Goal: Task Accomplishment & Management: Manage account settings

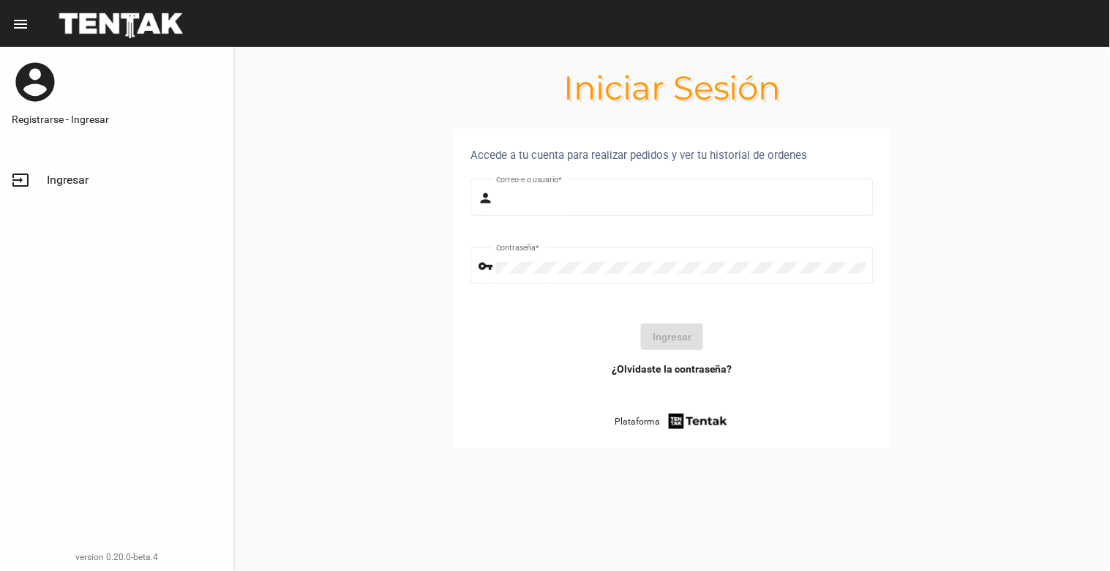
type input "natalialabancz@hotmail.com"
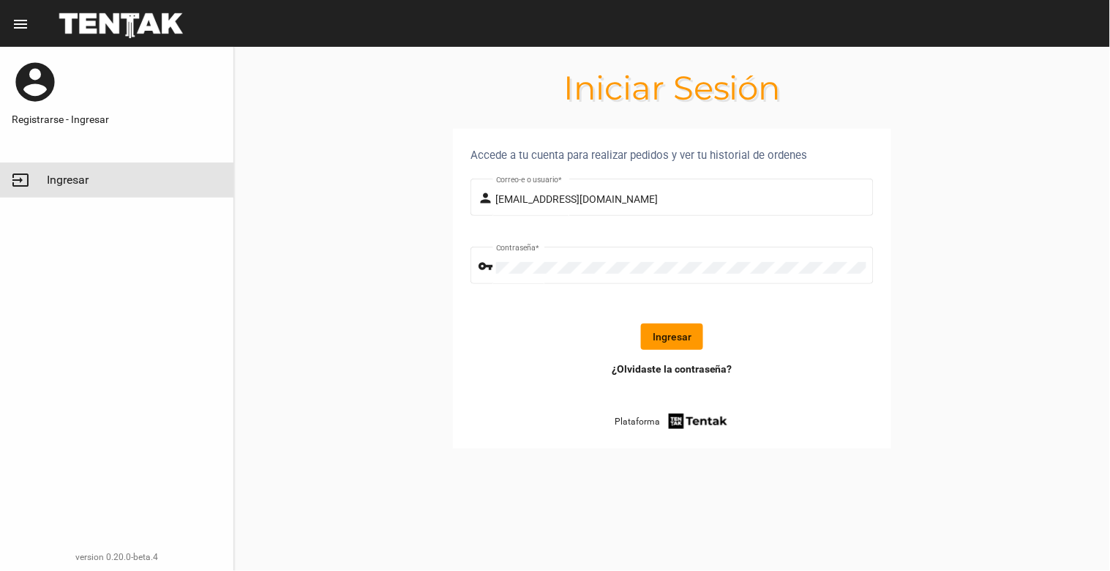
click at [52, 170] on link "input Ingresar" at bounding box center [116, 179] width 233 height 35
click at [680, 345] on button "Ingresar" at bounding box center [672, 336] width 62 height 26
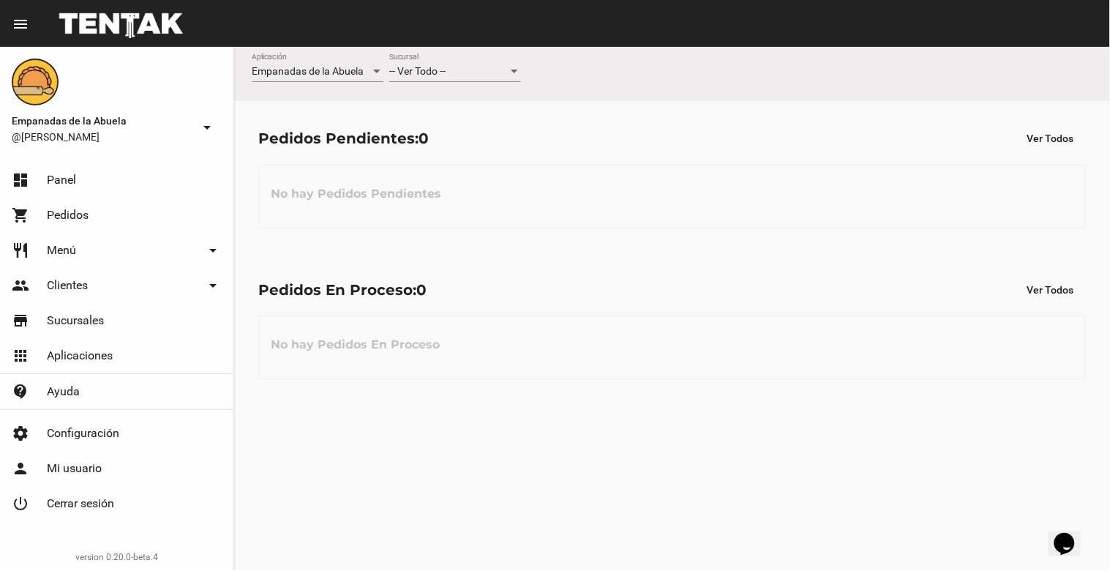
click at [452, 68] on div "-- Ver Todo --" at bounding box center [448, 72] width 119 height 12
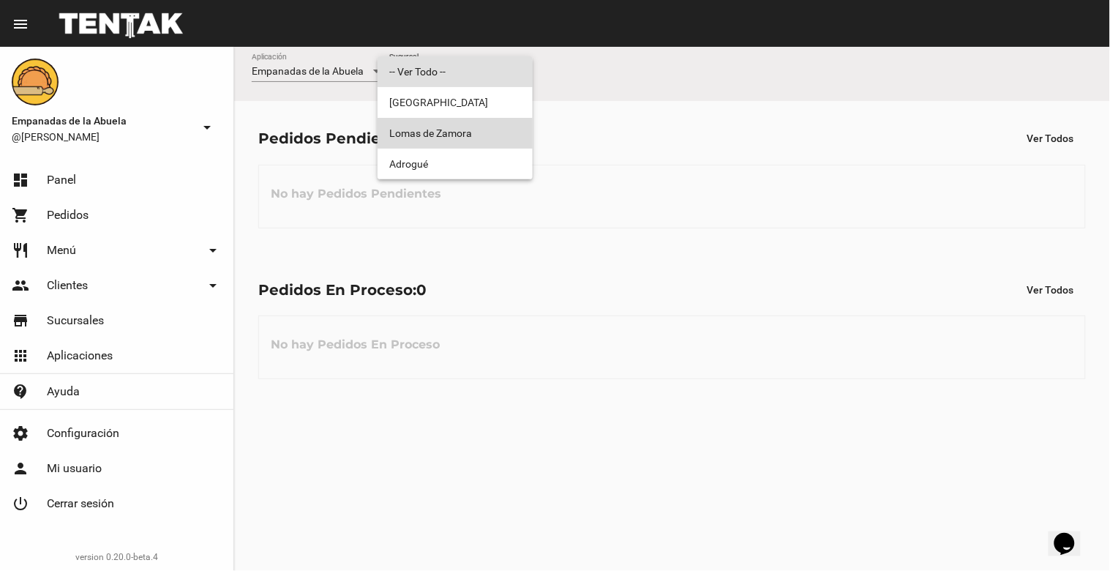
click at [465, 127] on span "Lomas de Zamora" at bounding box center [455, 133] width 132 height 31
click at [465, 126] on span "Lomas de Zamora" at bounding box center [455, 133] width 132 height 31
